Goal: Book appointment/travel/reservation

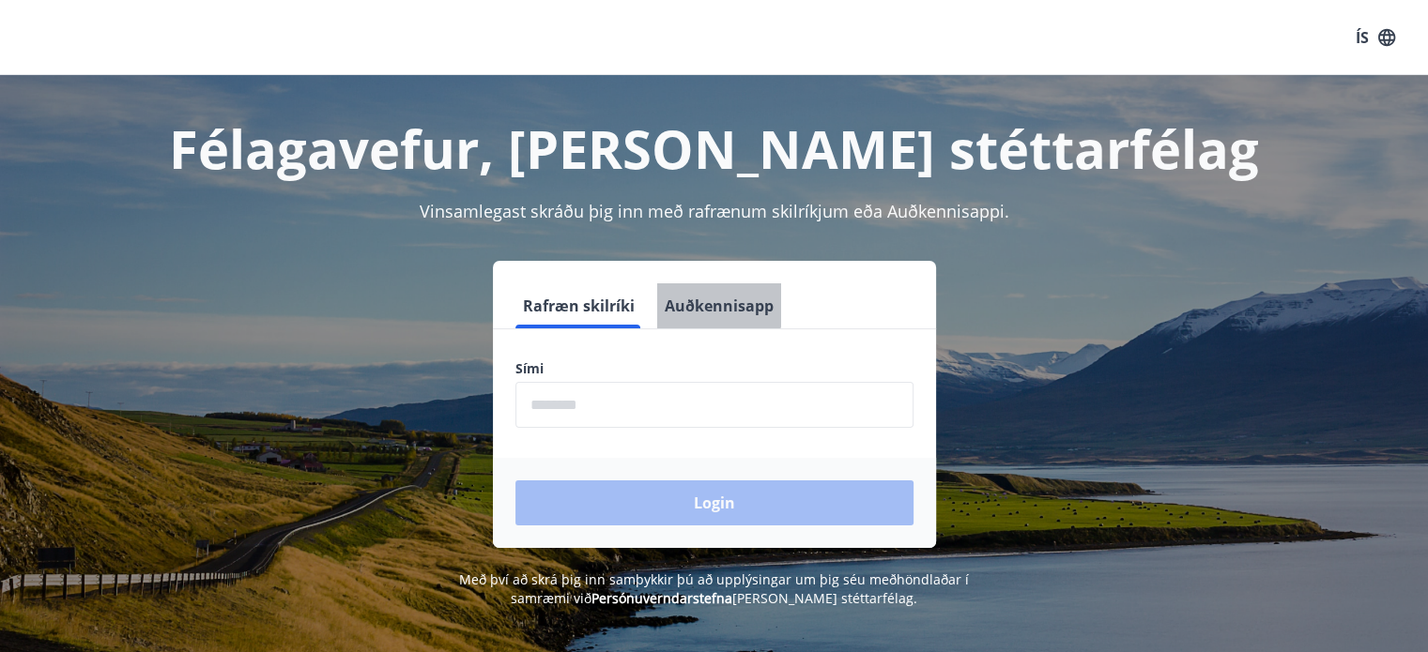
click at [707, 303] on button "Auðkennisapp" at bounding box center [719, 306] width 124 height 45
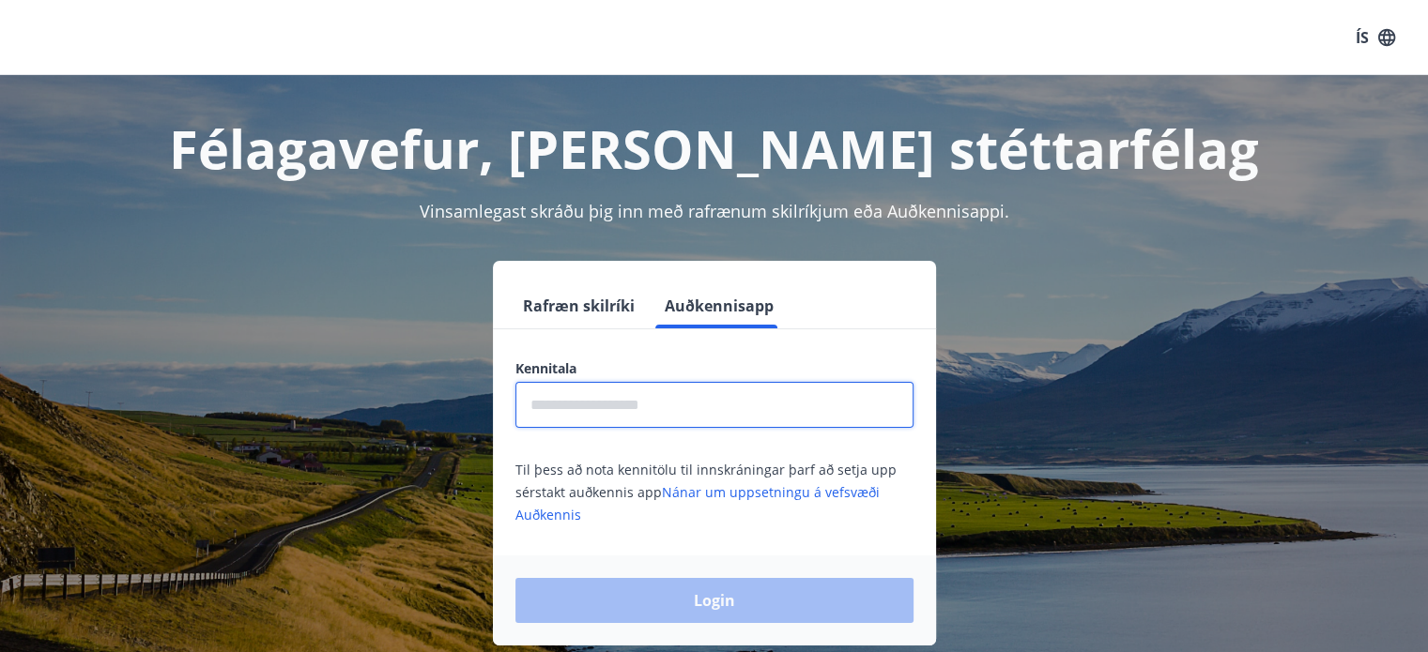
click at [689, 409] on input "text" at bounding box center [714, 405] width 398 height 46
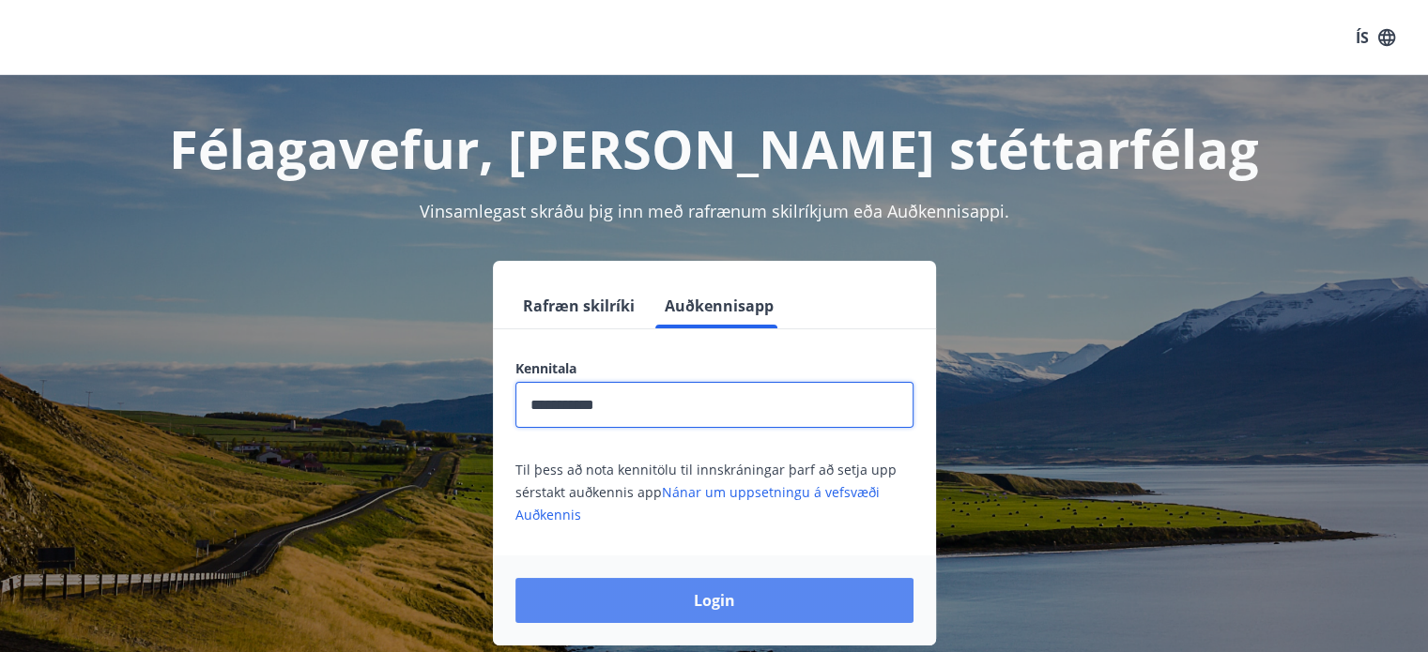
type input "**********"
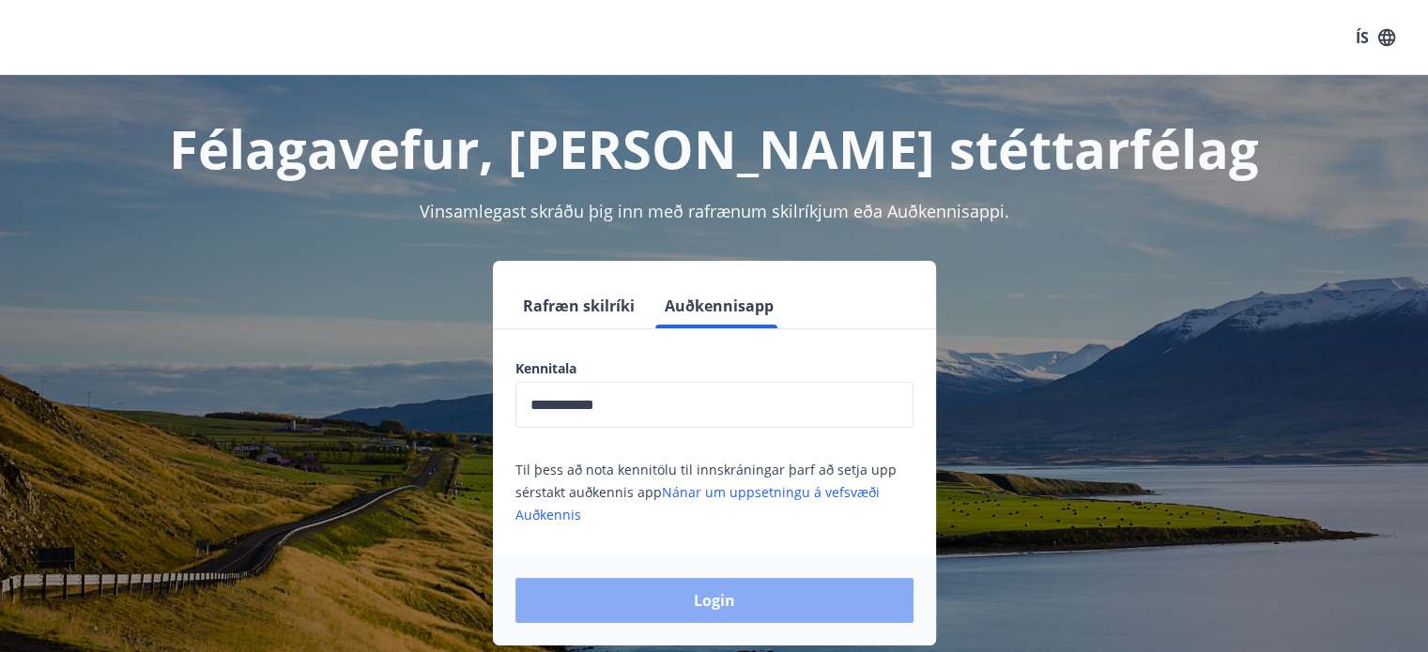
click at [716, 592] on button "Login" at bounding box center [714, 600] width 398 height 45
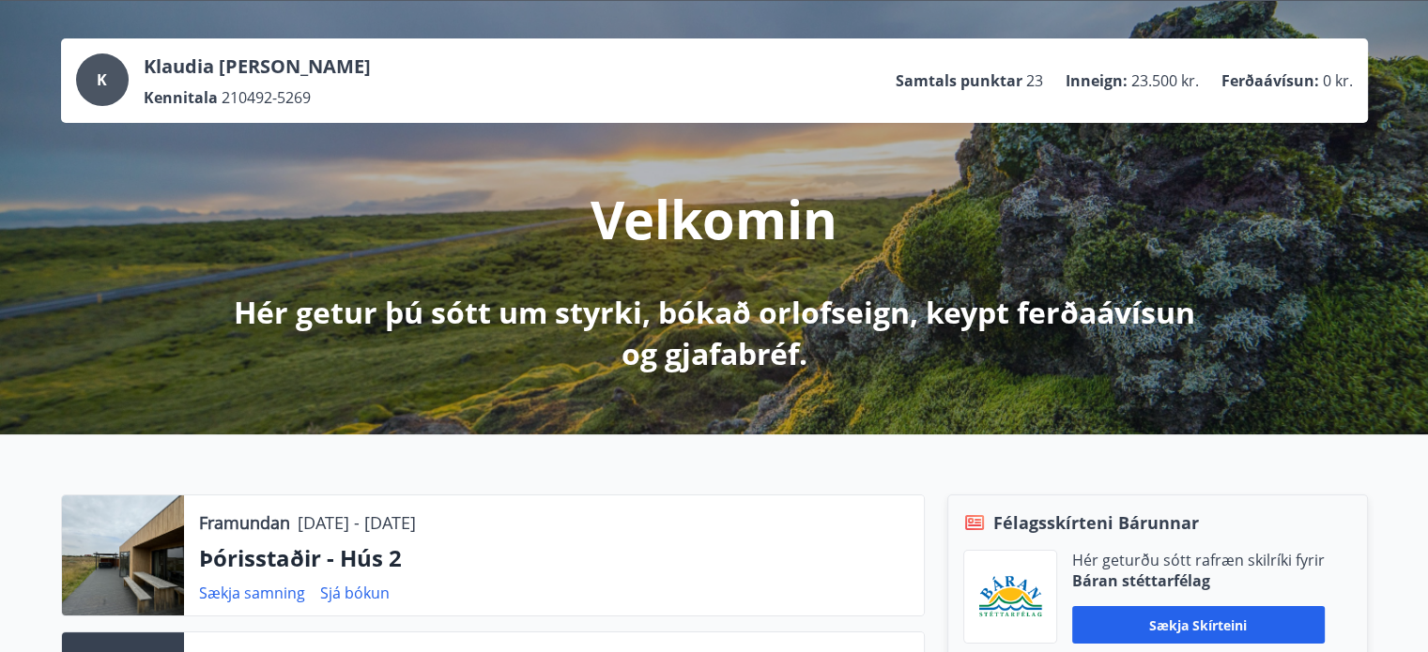
scroll to position [74, 0]
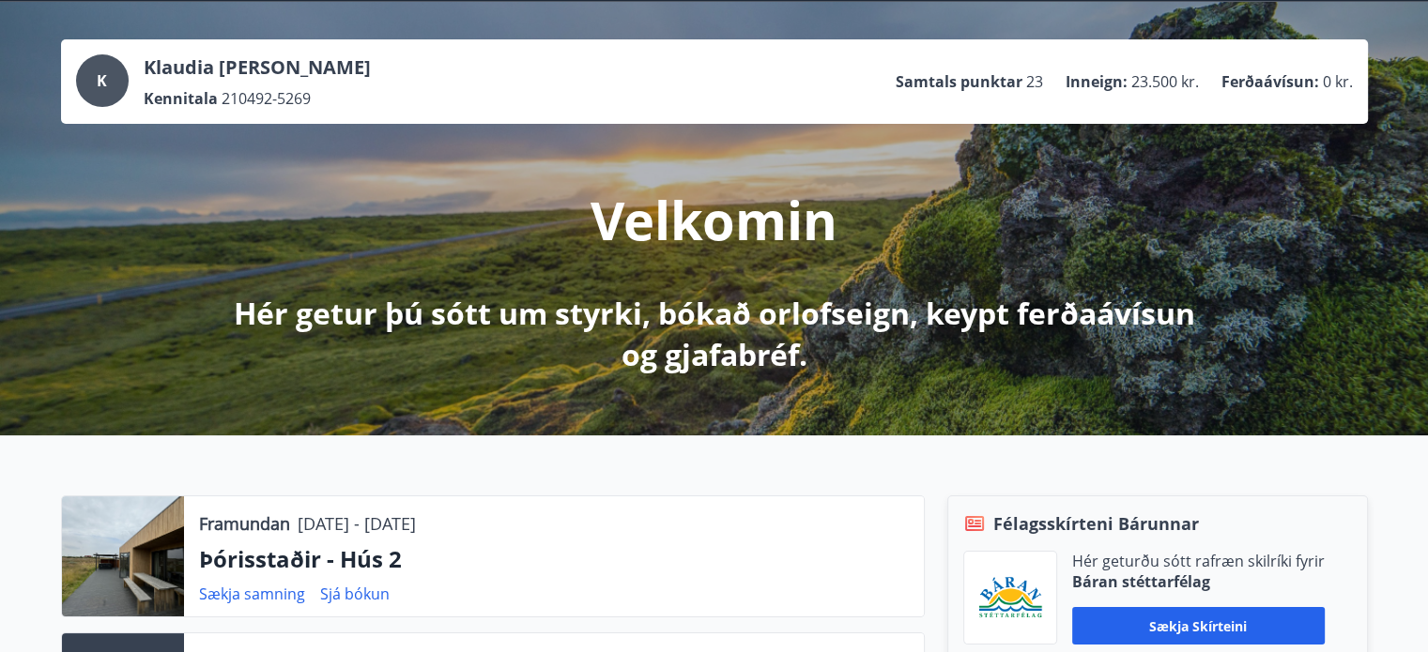
click at [109, 81] on div "K" at bounding box center [102, 80] width 53 height 53
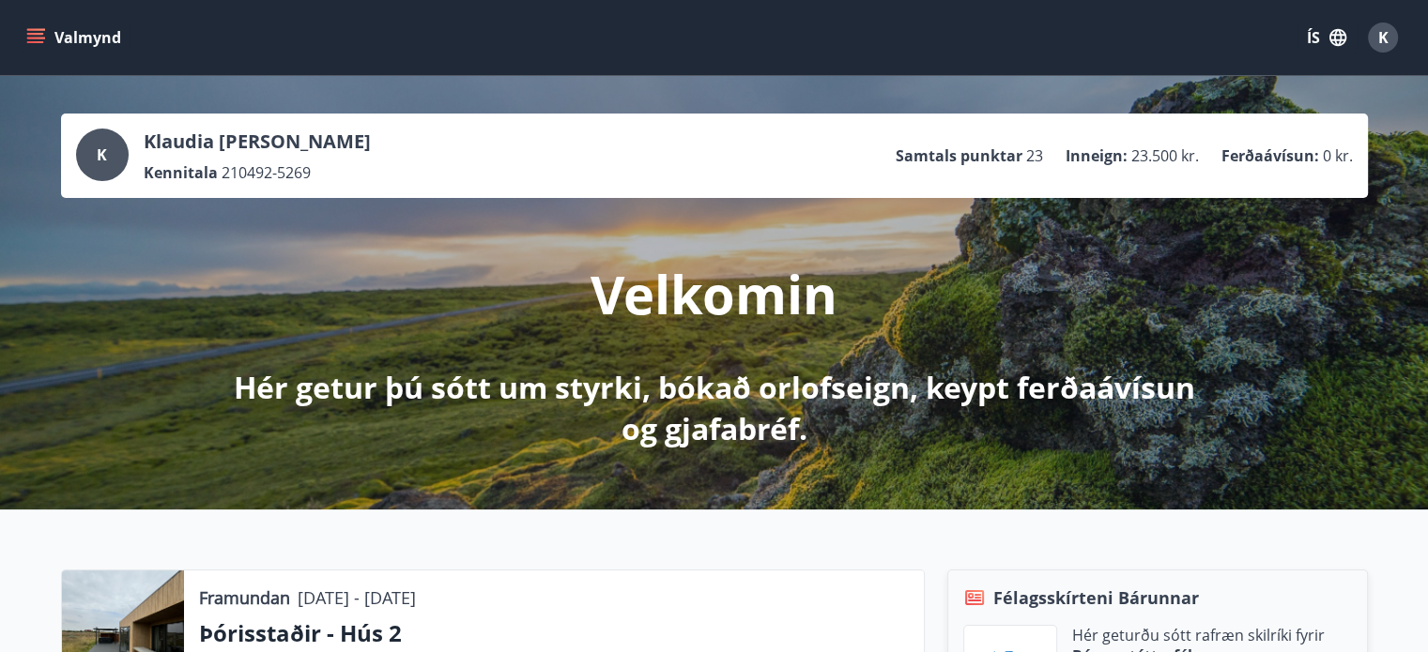
click at [47, 35] on button "Valmynd" at bounding box center [76, 38] width 106 height 34
click at [1311, 37] on button "ÍS" at bounding box center [1327, 38] width 60 height 34
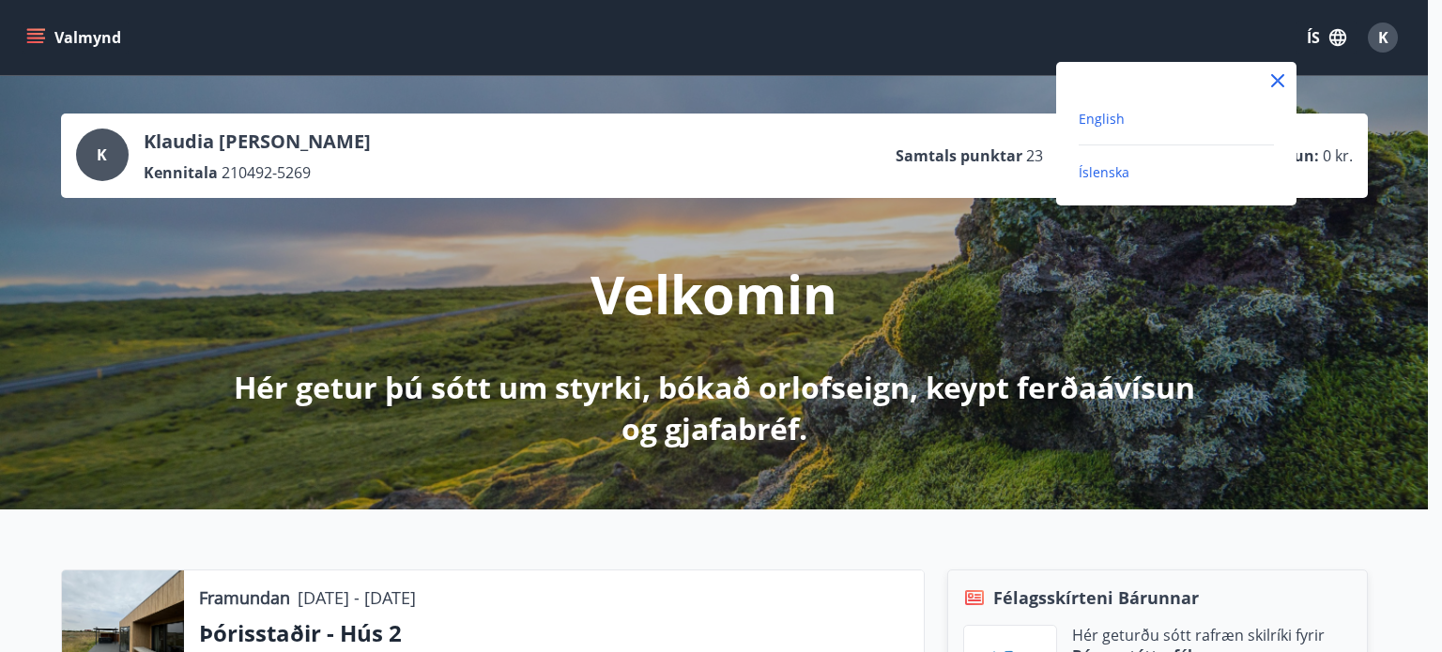
click at [1107, 125] on span "English" at bounding box center [1102, 119] width 46 height 18
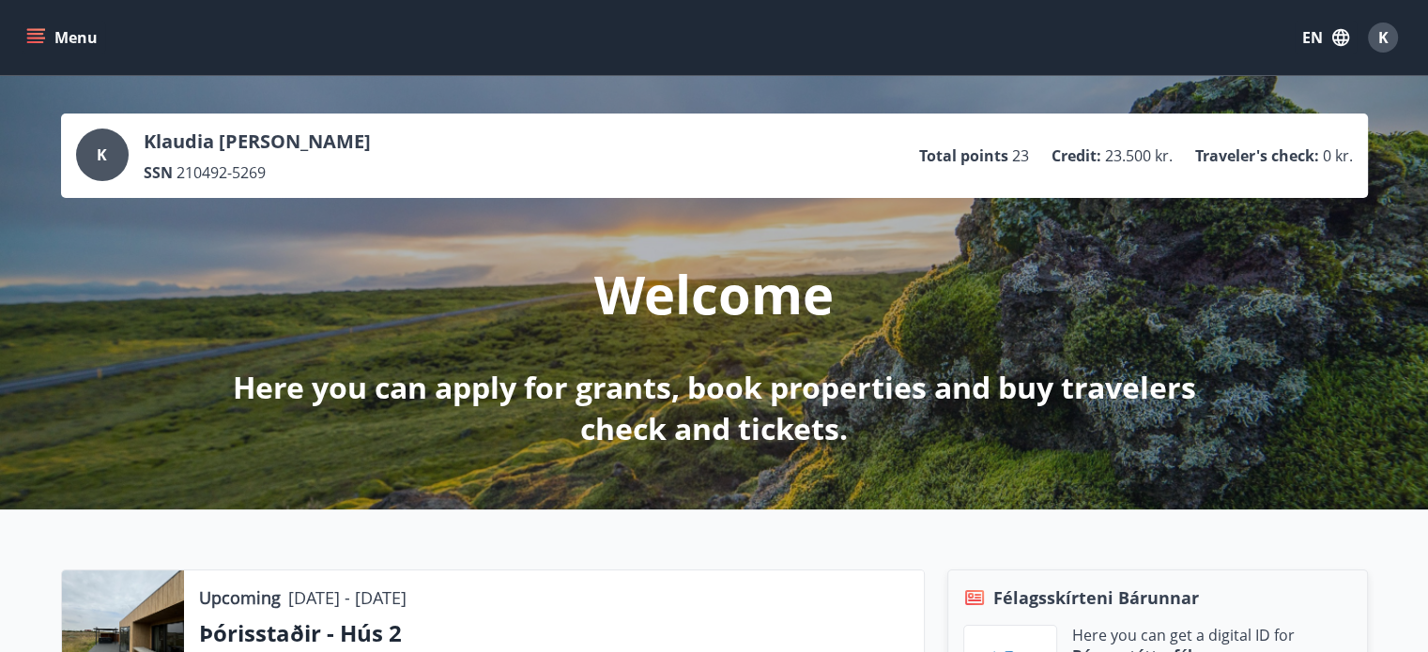
click at [54, 40] on button "Menu" at bounding box center [64, 38] width 83 height 34
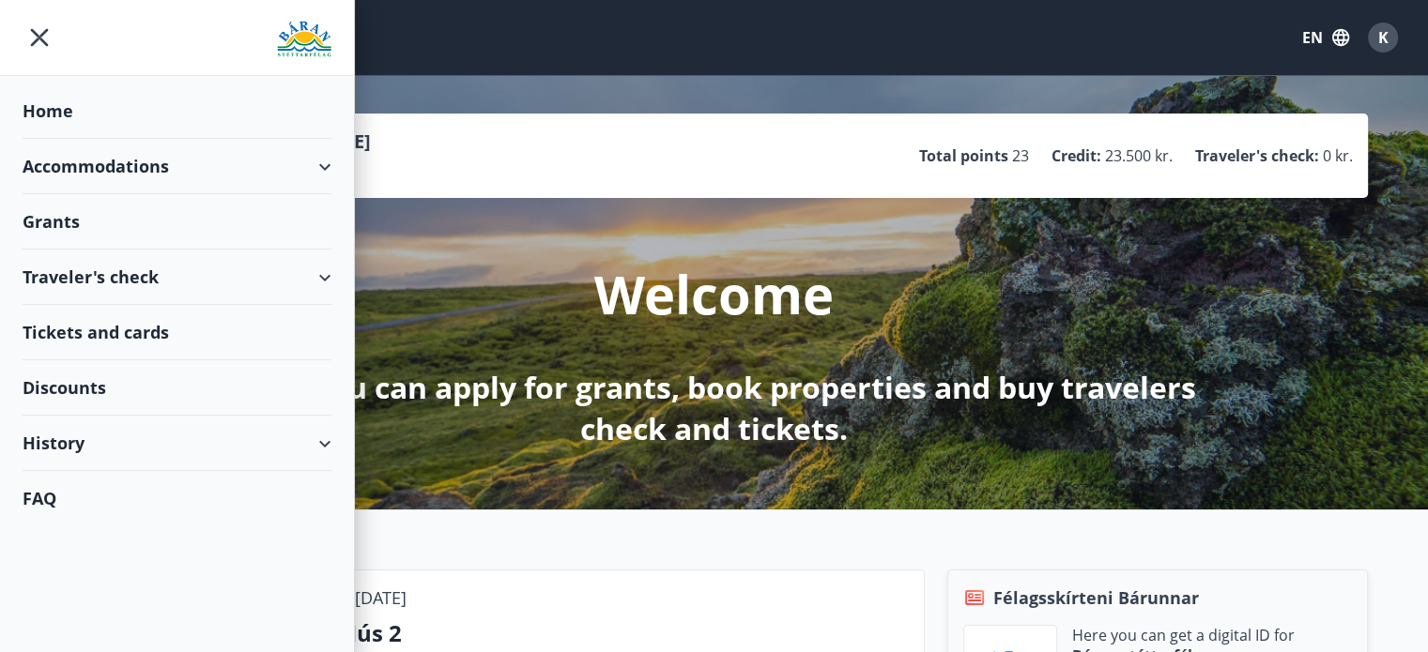
click at [190, 270] on div "Traveler's check" at bounding box center [177, 277] width 309 height 55
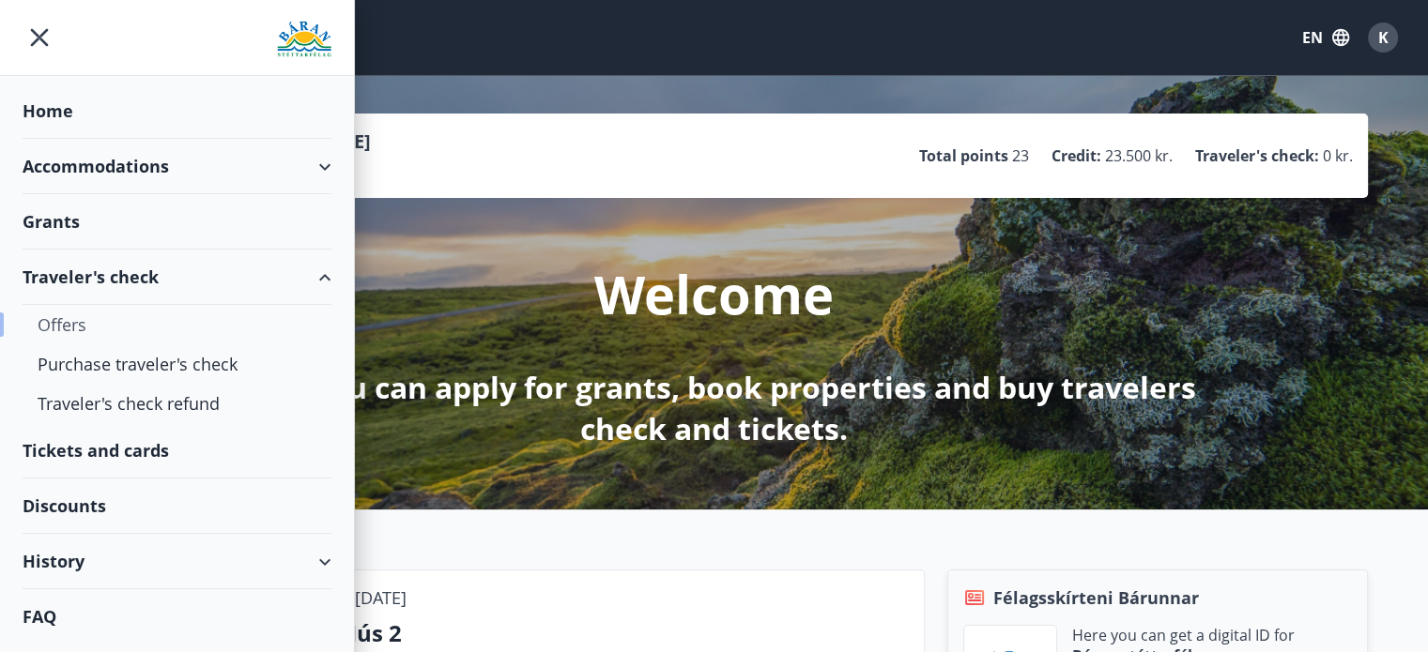
click at [66, 326] on div "Offers" at bounding box center [177, 324] width 279 height 39
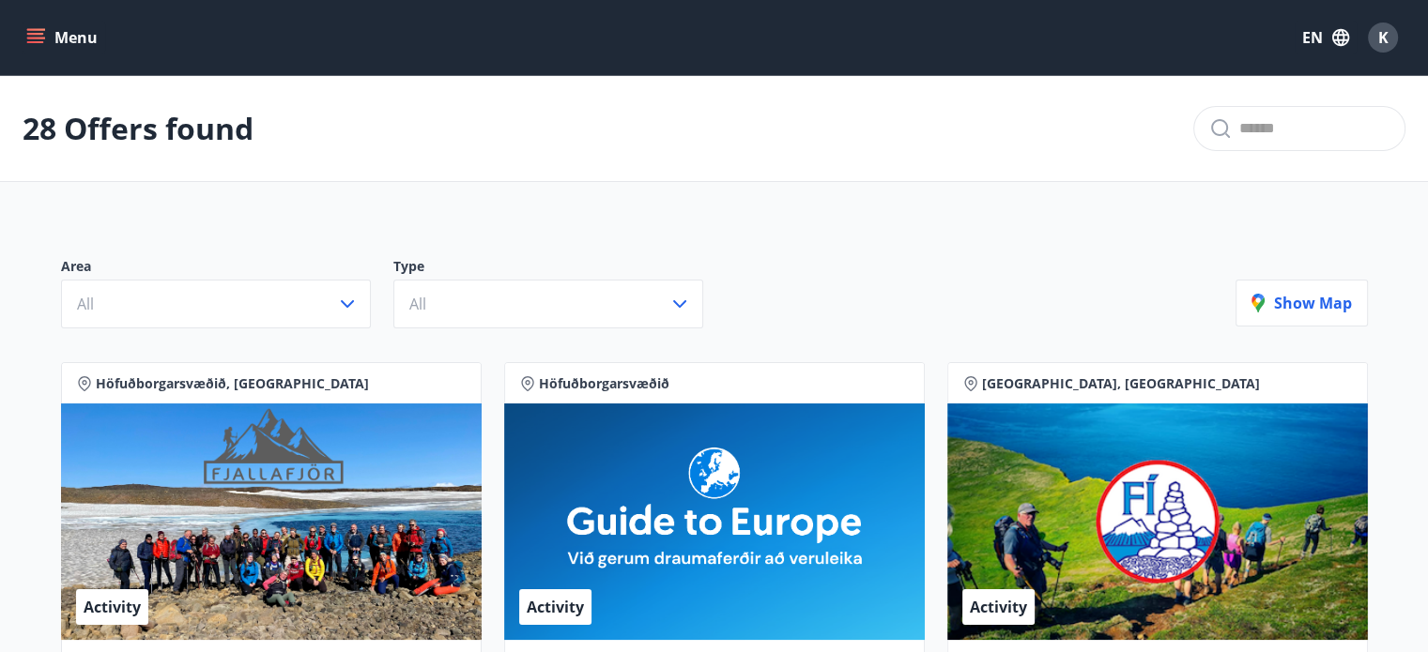
click at [79, 58] on div "Menu EN K" at bounding box center [714, 37] width 1383 height 45
click at [70, 45] on button "Menu" at bounding box center [64, 38] width 83 height 34
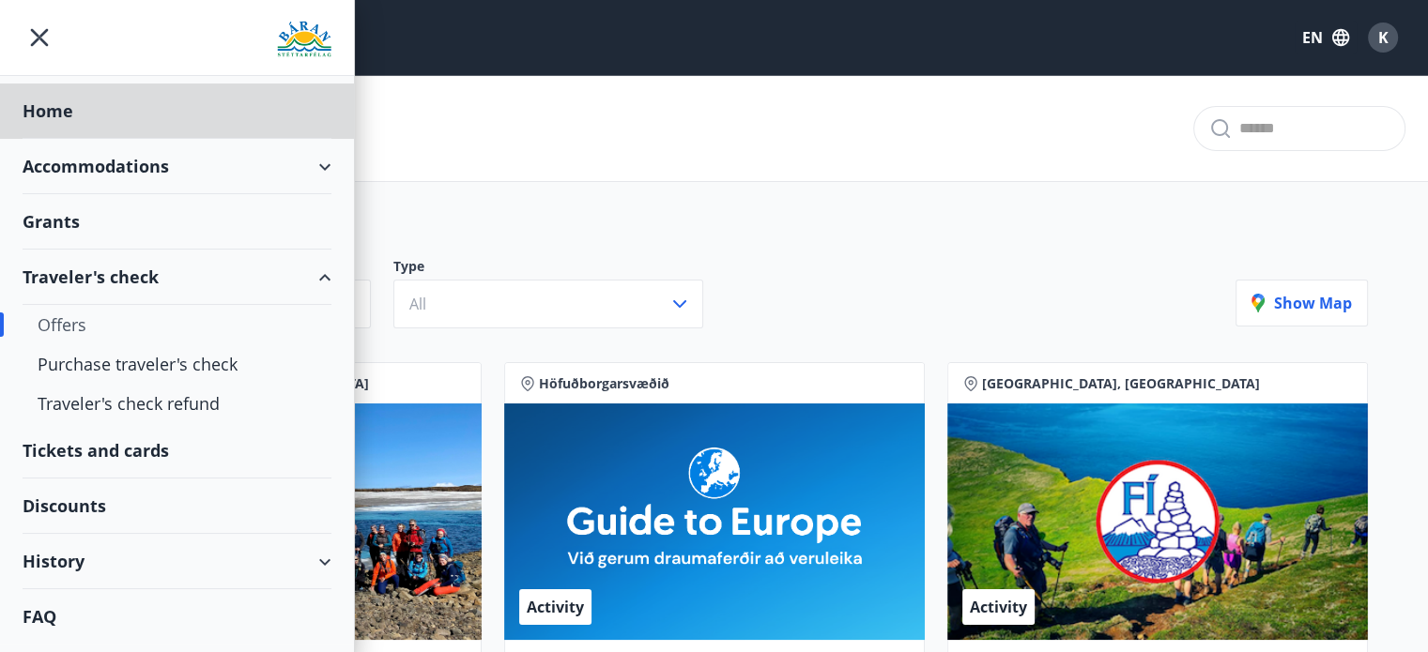
click at [62, 139] on div "Grants" at bounding box center [177, 111] width 309 height 55
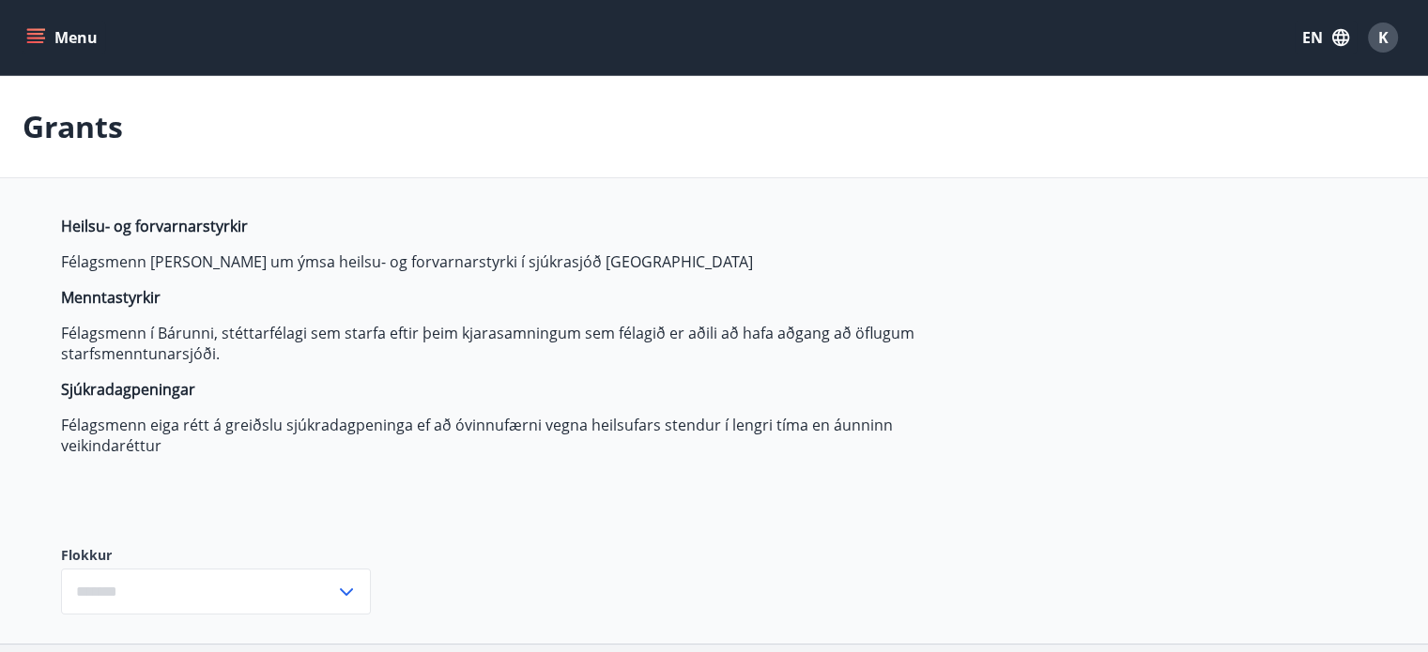
type input "***"
click at [66, 38] on button "Menu" at bounding box center [64, 38] width 83 height 34
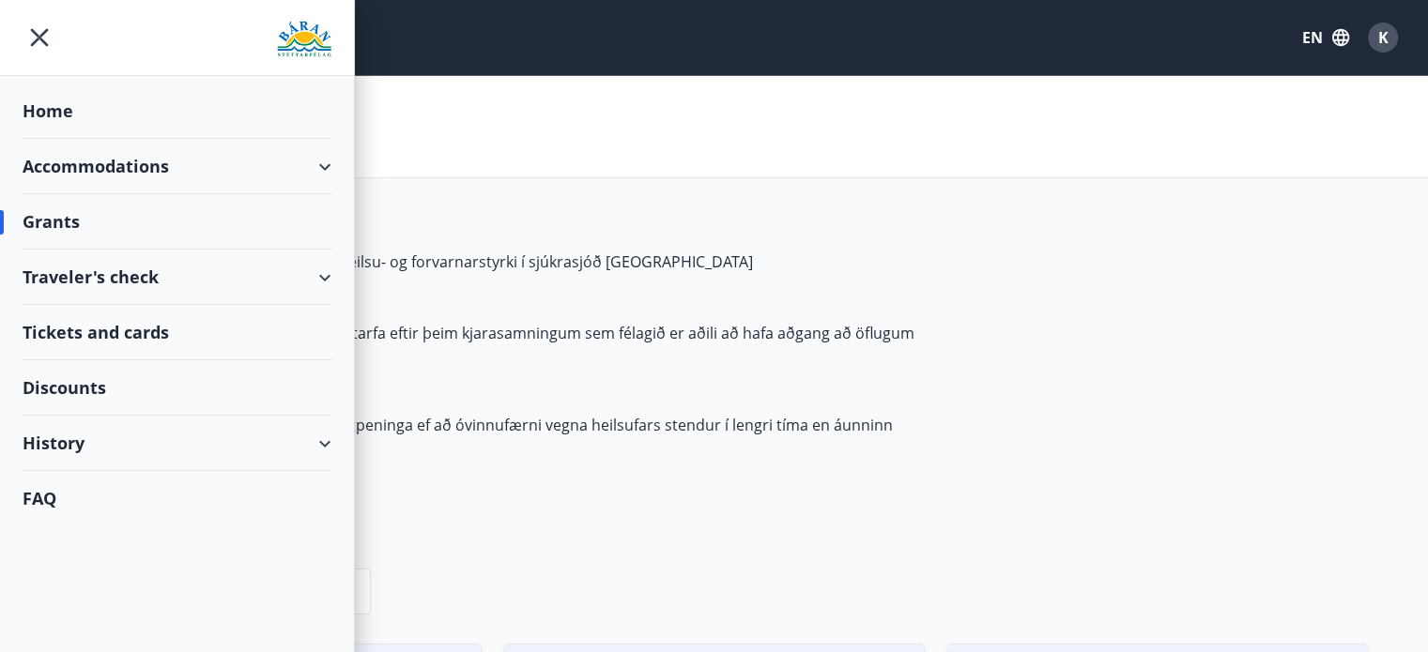
click at [327, 164] on div "Accommodations" at bounding box center [177, 166] width 309 height 55
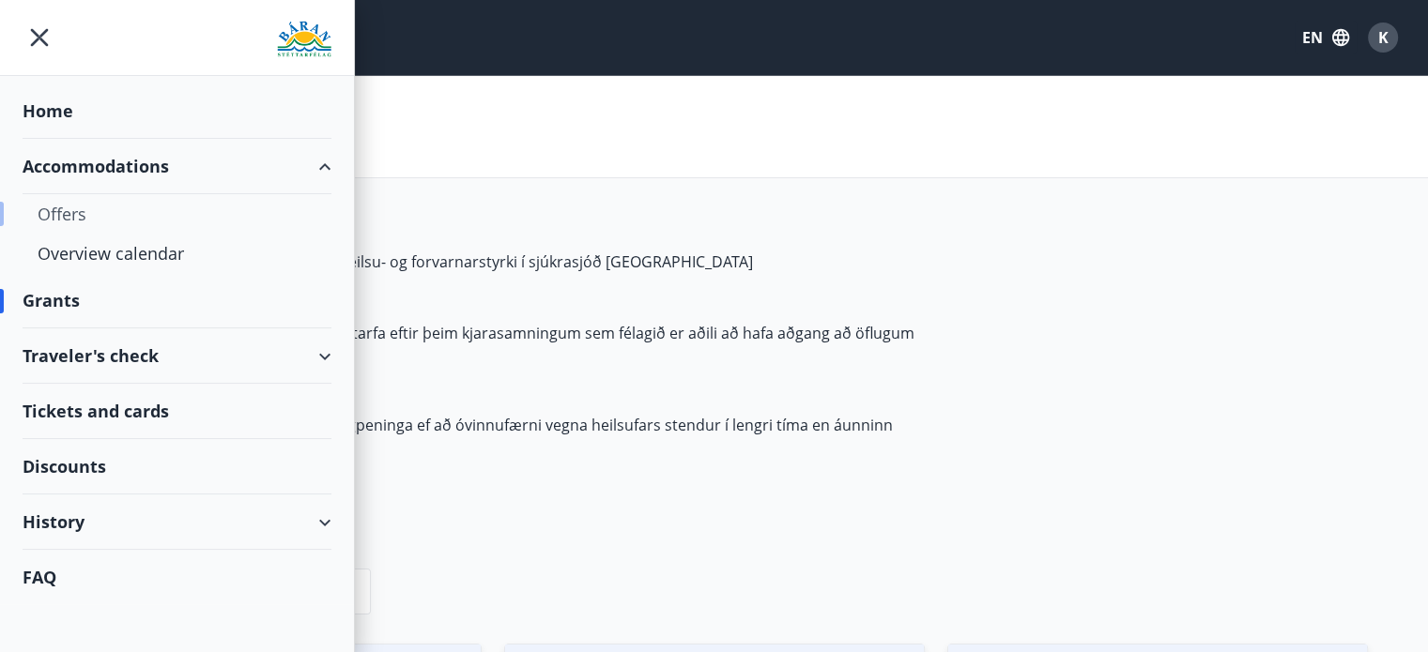
click at [68, 220] on div "Offers" at bounding box center [177, 213] width 279 height 39
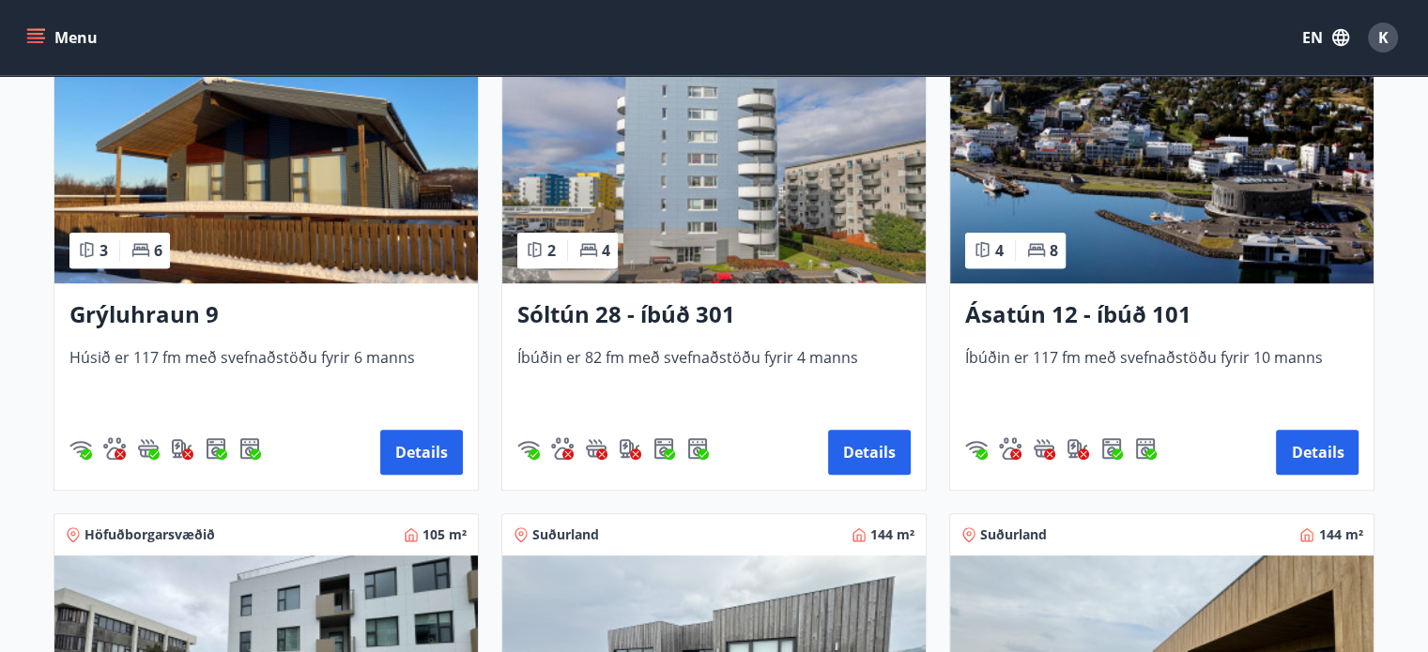
scroll to position [937, 0]
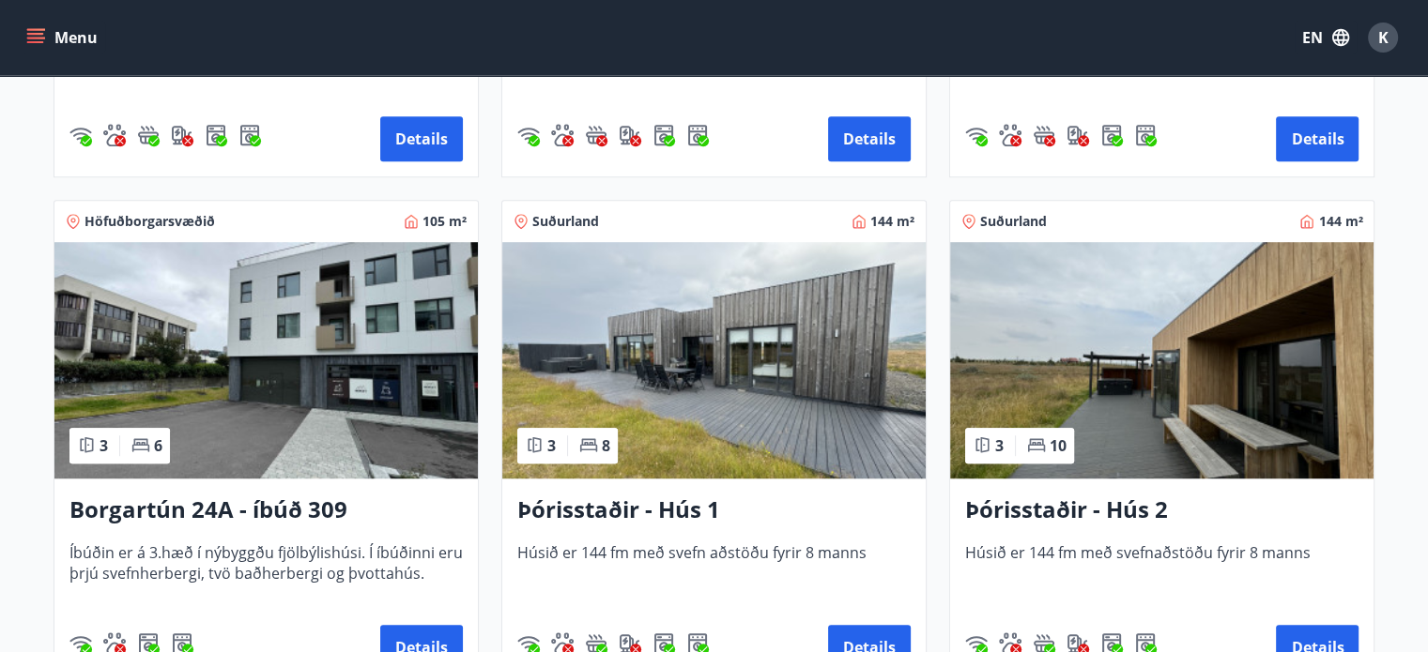
click at [799, 374] on img at bounding box center [713, 360] width 423 height 237
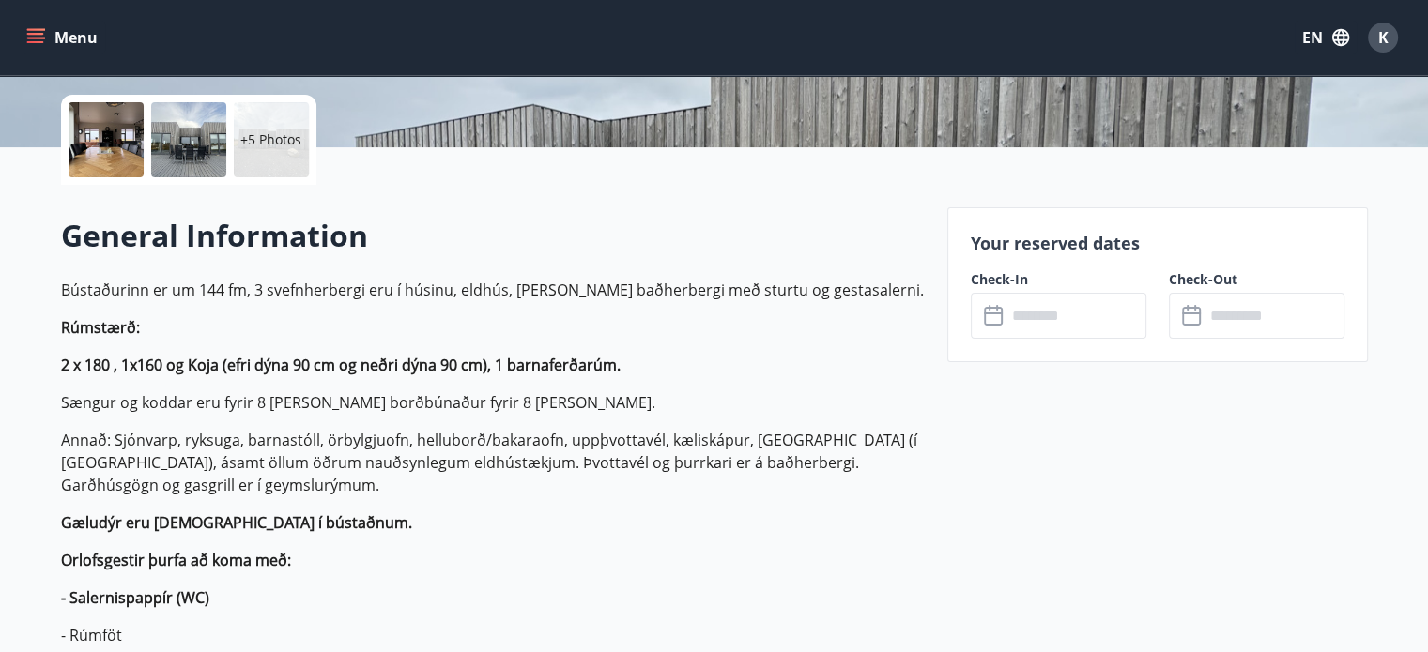
scroll to position [567, 0]
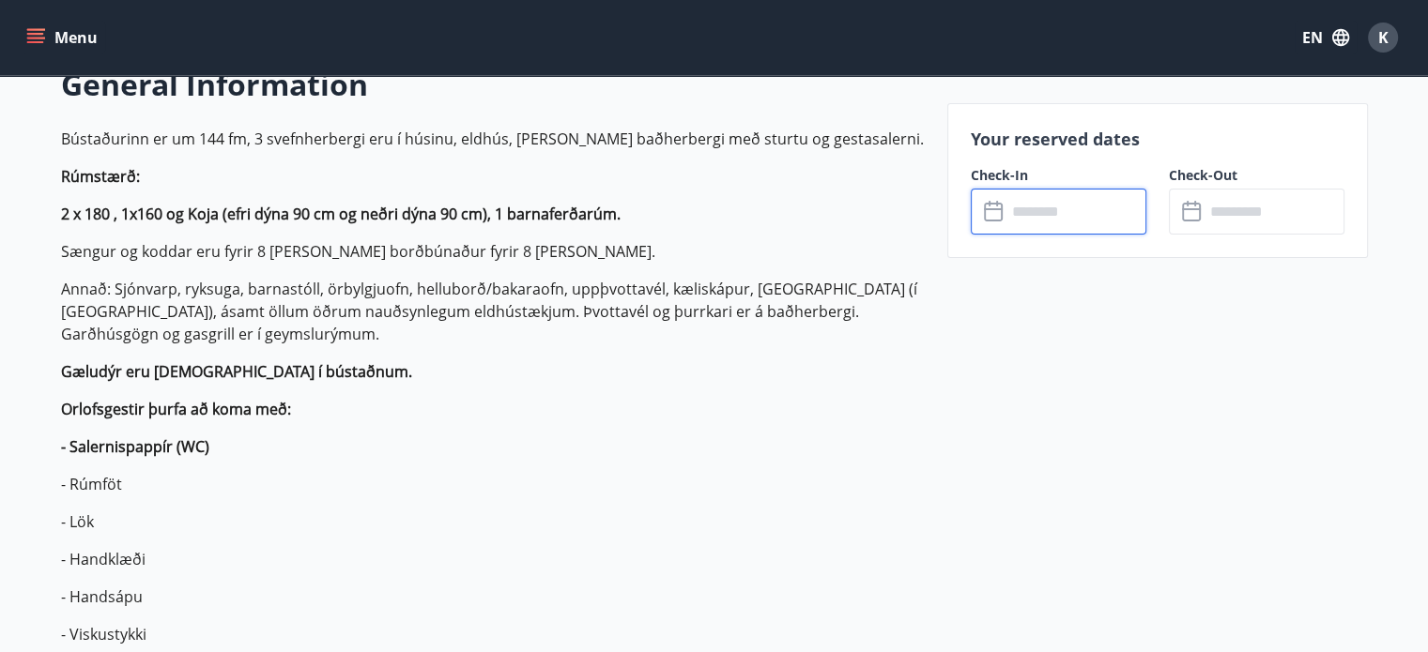
click at [1054, 217] on input "text" at bounding box center [1076, 212] width 140 height 46
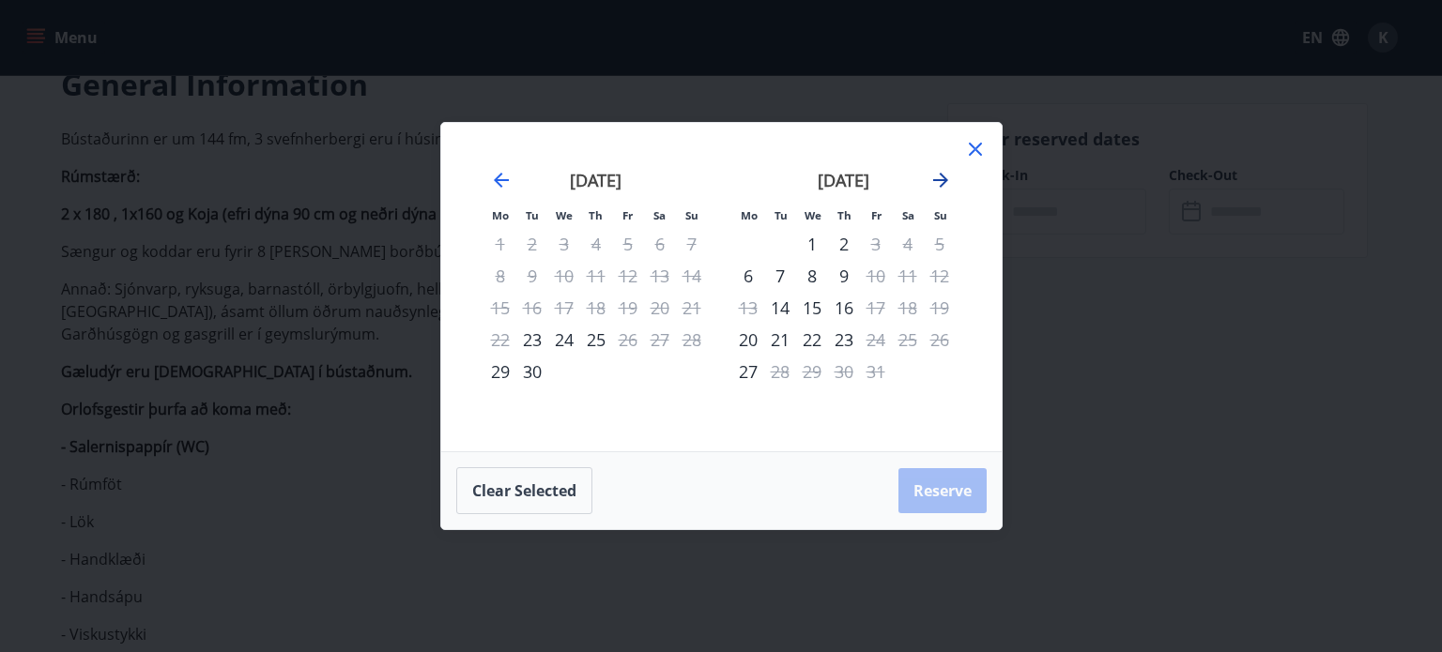
click at [938, 181] on icon "Move forward to switch to the next month." at bounding box center [940, 180] width 15 height 15
click at [938, 187] on icon "Move forward to switch to the next month." at bounding box center [940, 180] width 23 height 23
click at [508, 183] on icon "Move backward to switch to the previous month." at bounding box center [501, 180] width 23 height 23
click at [1101, 264] on div "Mo Tu We Th Fr Sa Su Mo Tu We Th Fr Sa Su [DATE] 1 2 3 4 5 6 7 8 9 10 11 12 13 …" at bounding box center [721, 326] width 1442 height 652
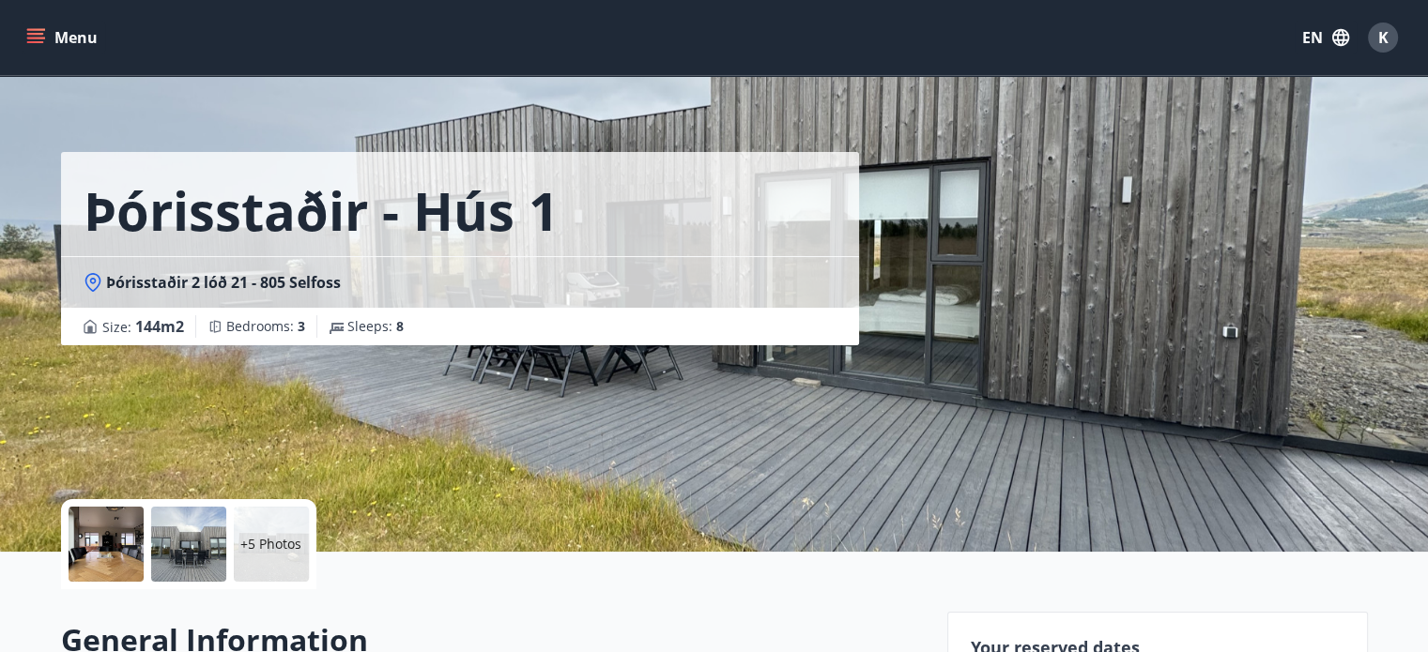
scroll to position [0, 0]
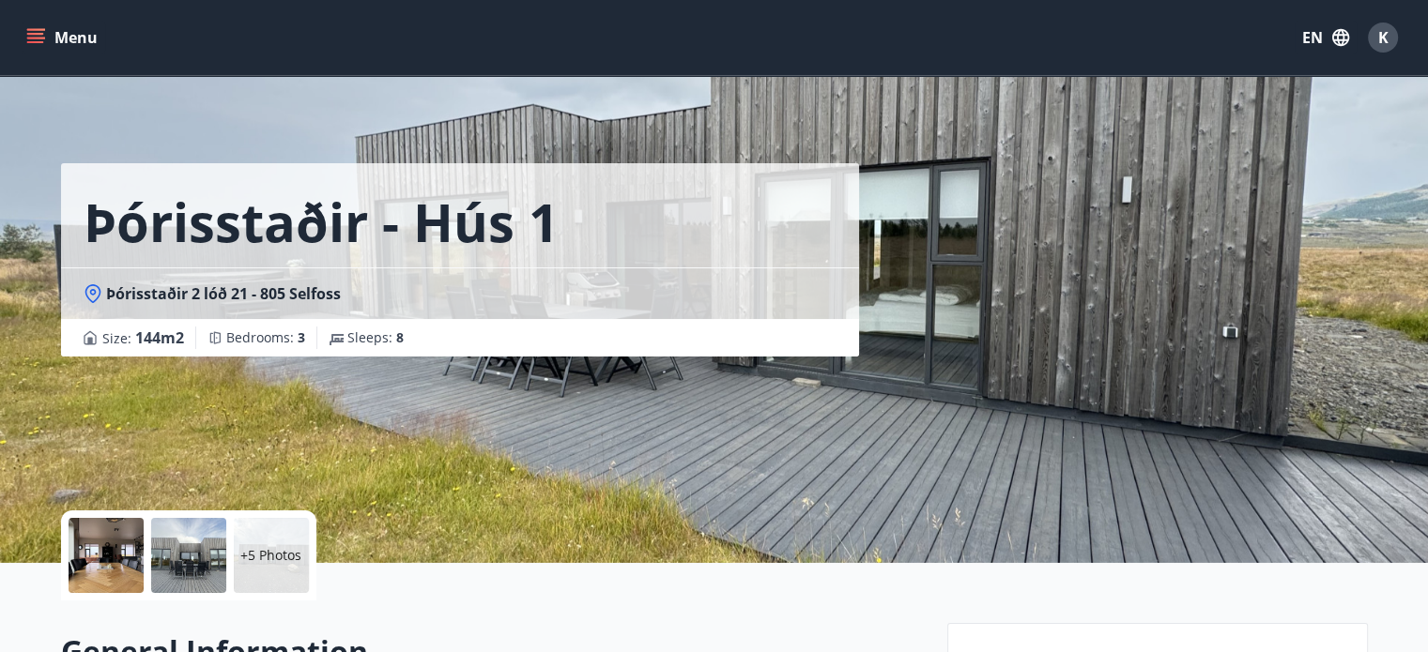
click at [50, 40] on button "Menu" at bounding box center [64, 38] width 83 height 34
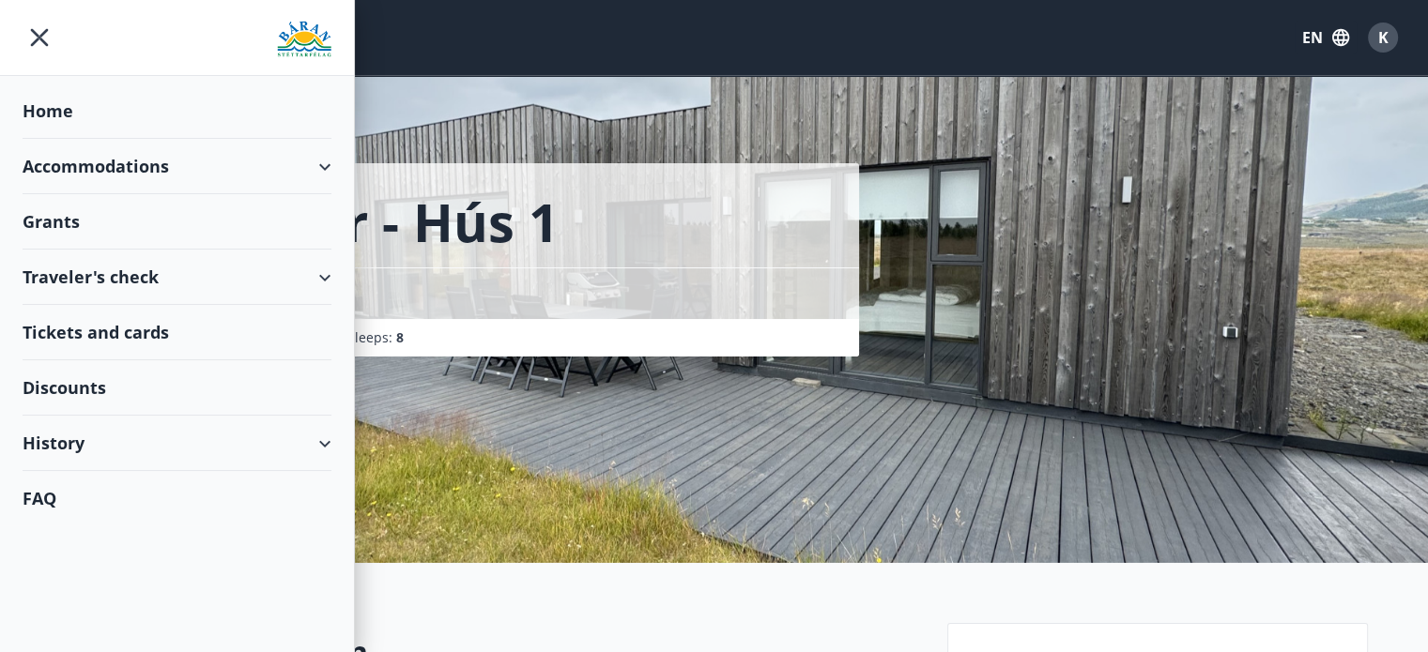
click at [48, 106] on div "Home" at bounding box center [177, 111] width 309 height 55
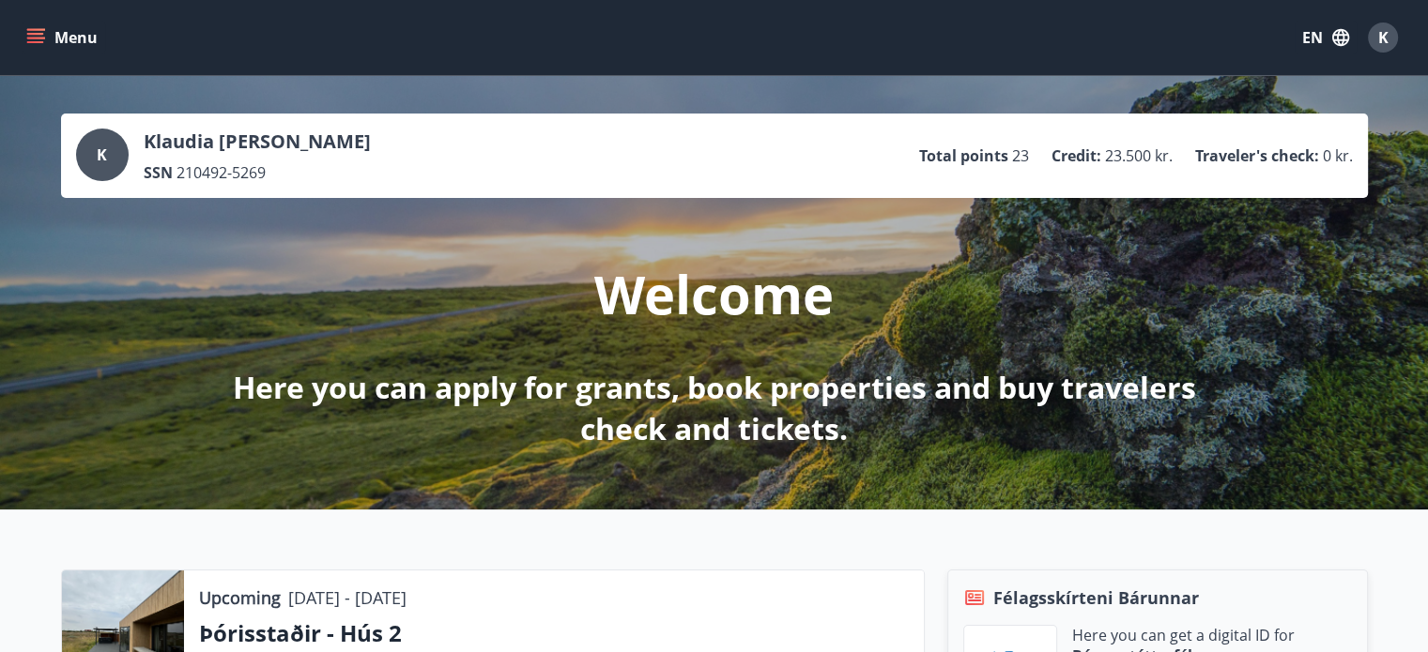
click at [68, 28] on button "Menu" at bounding box center [64, 38] width 83 height 34
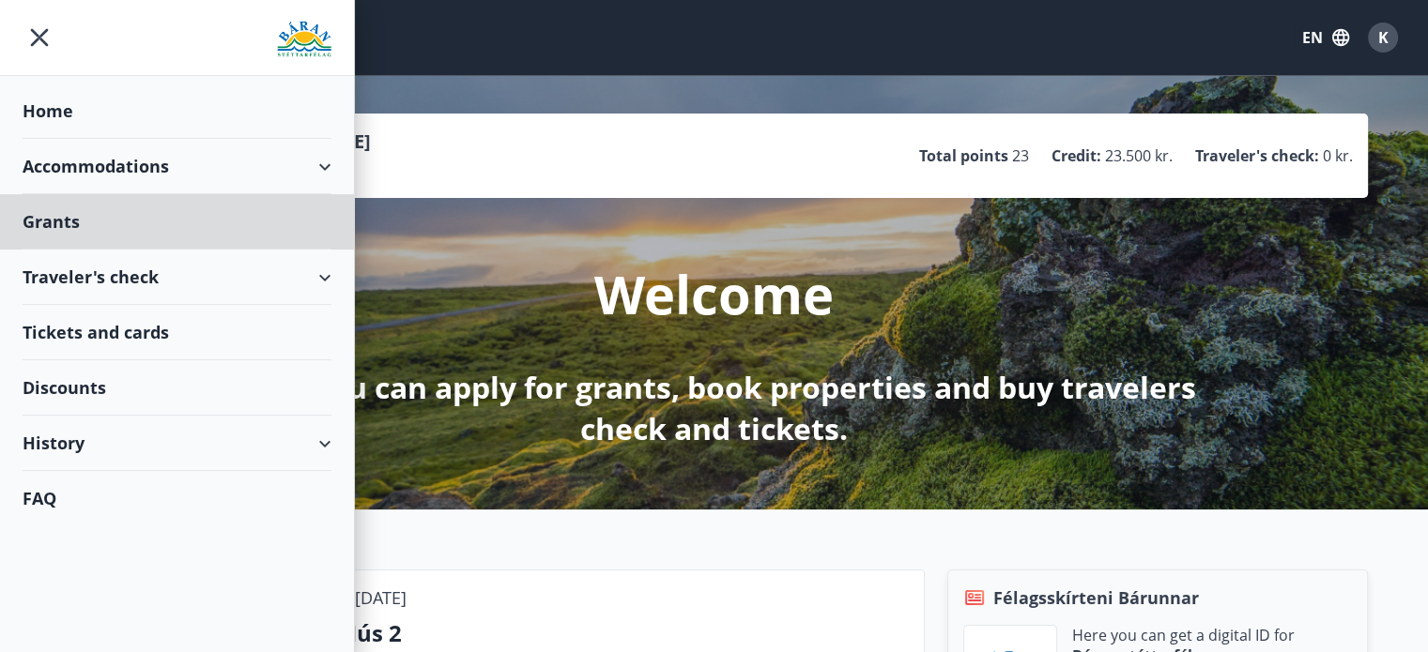
click at [39, 107] on div "Home" at bounding box center [177, 111] width 309 height 55
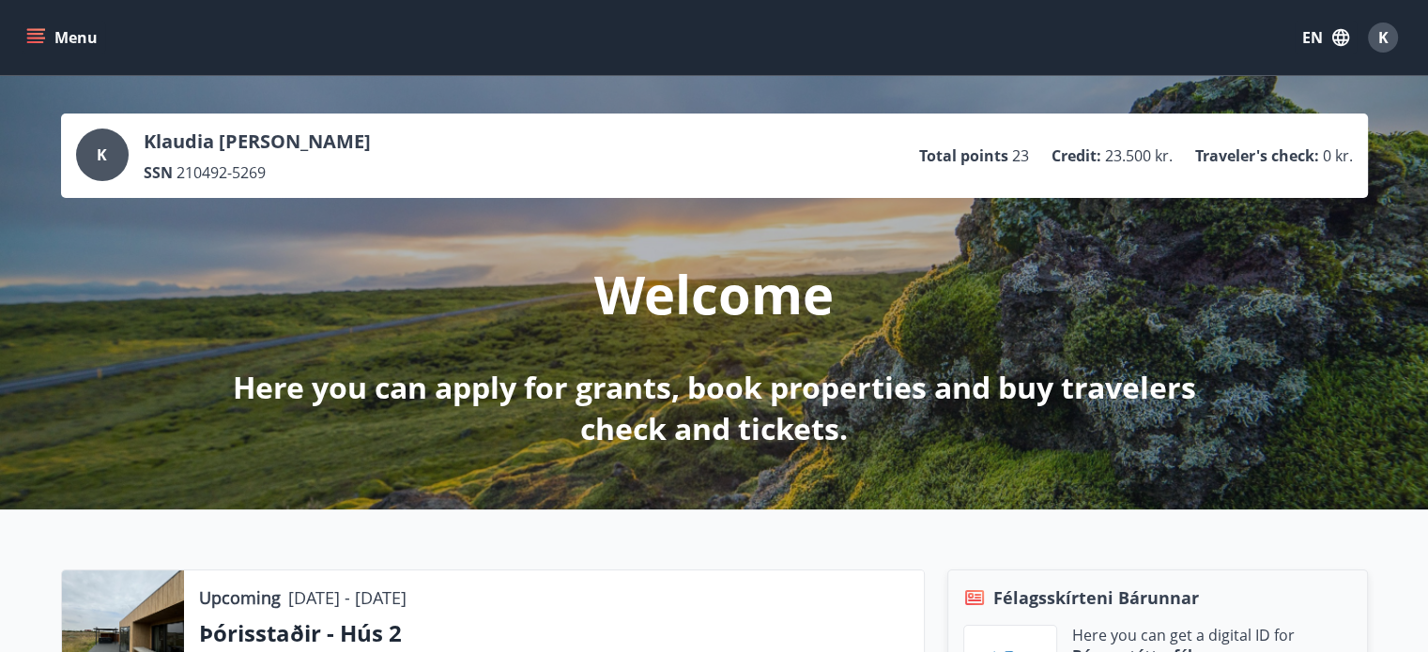
click at [1393, 36] on div "K" at bounding box center [1383, 38] width 30 height 30
